Goal: Task Accomplishment & Management: Manage account settings

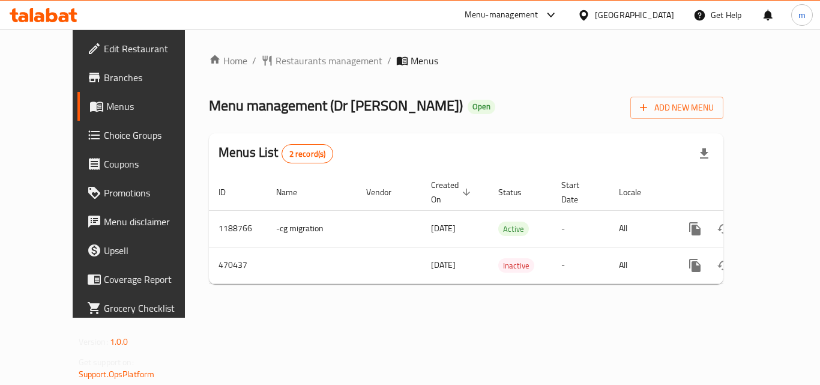
click at [540, 4] on div "Menu-management" at bounding box center [511, 15] width 113 height 29
click at [538, 19] on div "Menu-management" at bounding box center [502, 15] width 74 height 14
click at [477, 98] on div "Restaurant-Management" at bounding box center [494, 104] width 94 height 13
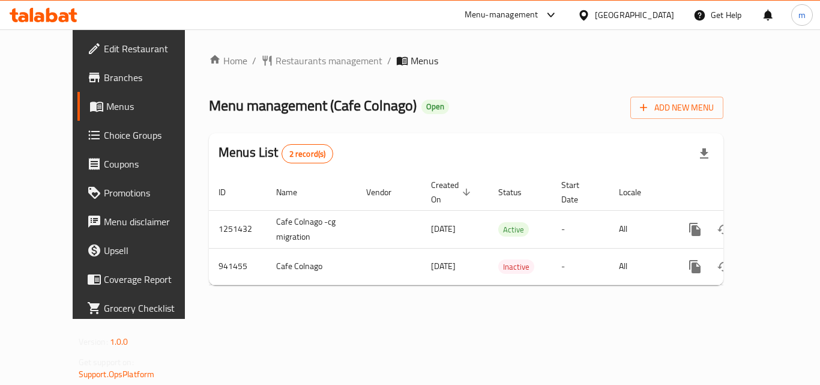
click at [520, 11] on div "Menu-management" at bounding box center [502, 15] width 74 height 14
click at [478, 100] on div "Restaurant-Management" at bounding box center [437, 104] width 94 height 13
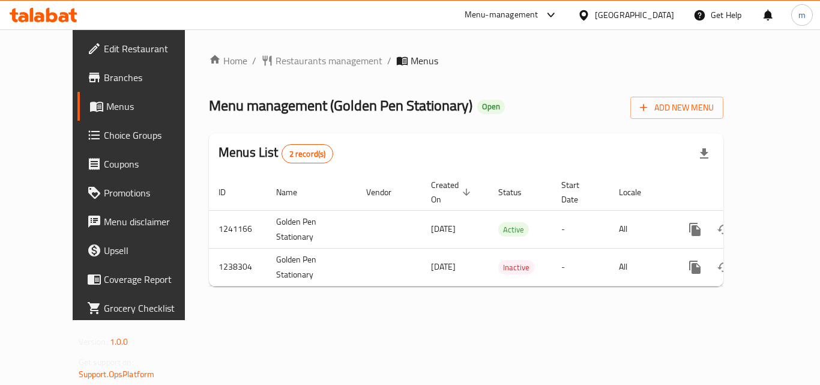
click at [538, 19] on div "Menu-management" at bounding box center [502, 15] width 74 height 14
click at [500, 100] on div "Restaurant-Management" at bounding box center [486, 104] width 94 height 13
click at [538, 14] on div "Menu-management" at bounding box center [502, 15] width 74 height 14
click at [537, 93] on div "Restaurant-Management" at bounding box center [486, 105] width 113 height 28
click at [494, 99] on div "Restaurant-Management" at bounding box center [484, 104] width 94 height 13
